Goal: Navigation & Orientation: Find specific page/section

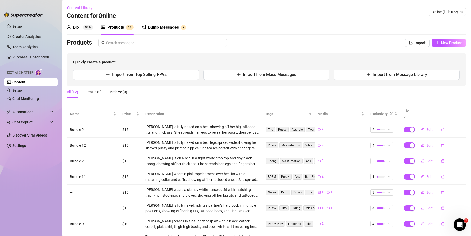
scroll to position [67, 0]
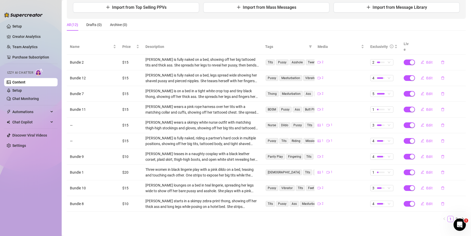
click at [29, 32] on ul "Setup Creator Analytics Team Analytics Purchase Subscription Izzy AI Chatter Co…" at bounding box center [31, 124] width 54 height 209
click at [29, 34] on link "Creator Analytics" at bounding box center [32, 36] width 41 height 8
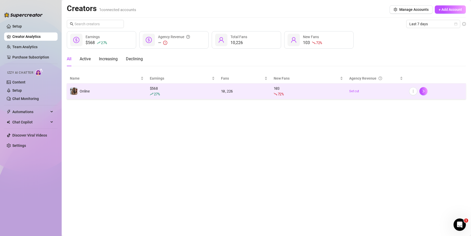
click at [117, 95] on td "Online" at bounding box center [107, 91] width 80 height 16
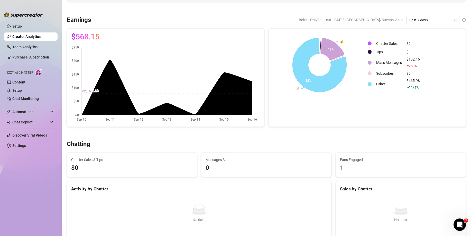
scroll to position [77, 0]
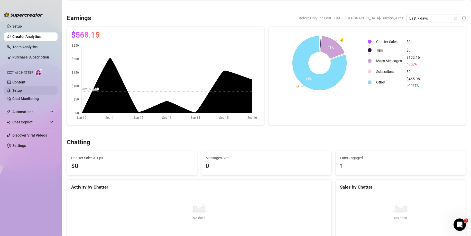
click at [12, 90] on link "Setup" at bounding box center [17, 90] width 10 height 4
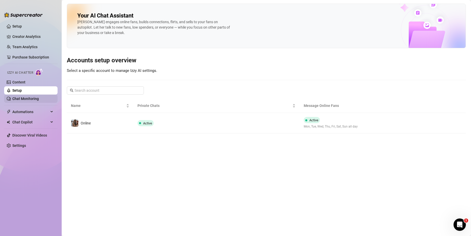
click at [27, 98] on link "Chat Monitoring" at bounding box center [25, 98] width 26 height 4
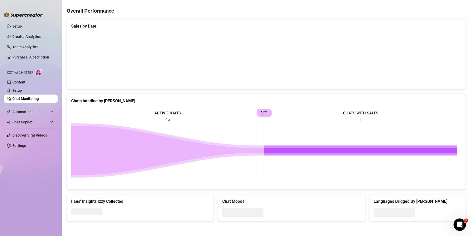
scroll to position [131, 0]
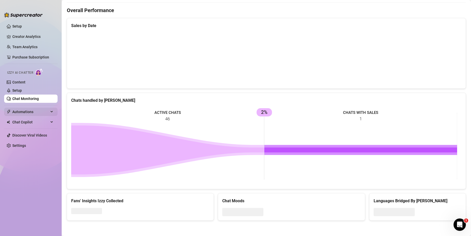
click at [23, 113] on span "Automations" at bounding box center [30, 112] width 37 height 8
